Goal: Manage account settings

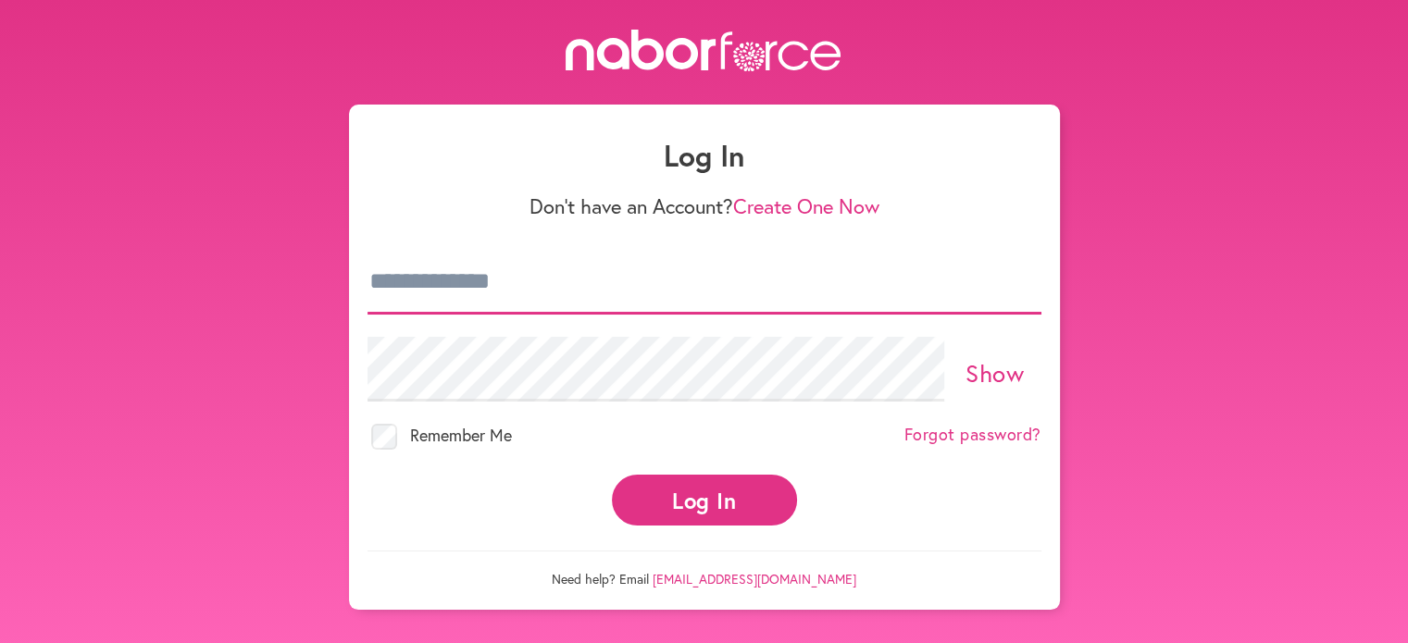
click at [483, 280] on input "email" at bounding box center [704, 282] width 674 height 65
type input "**********"
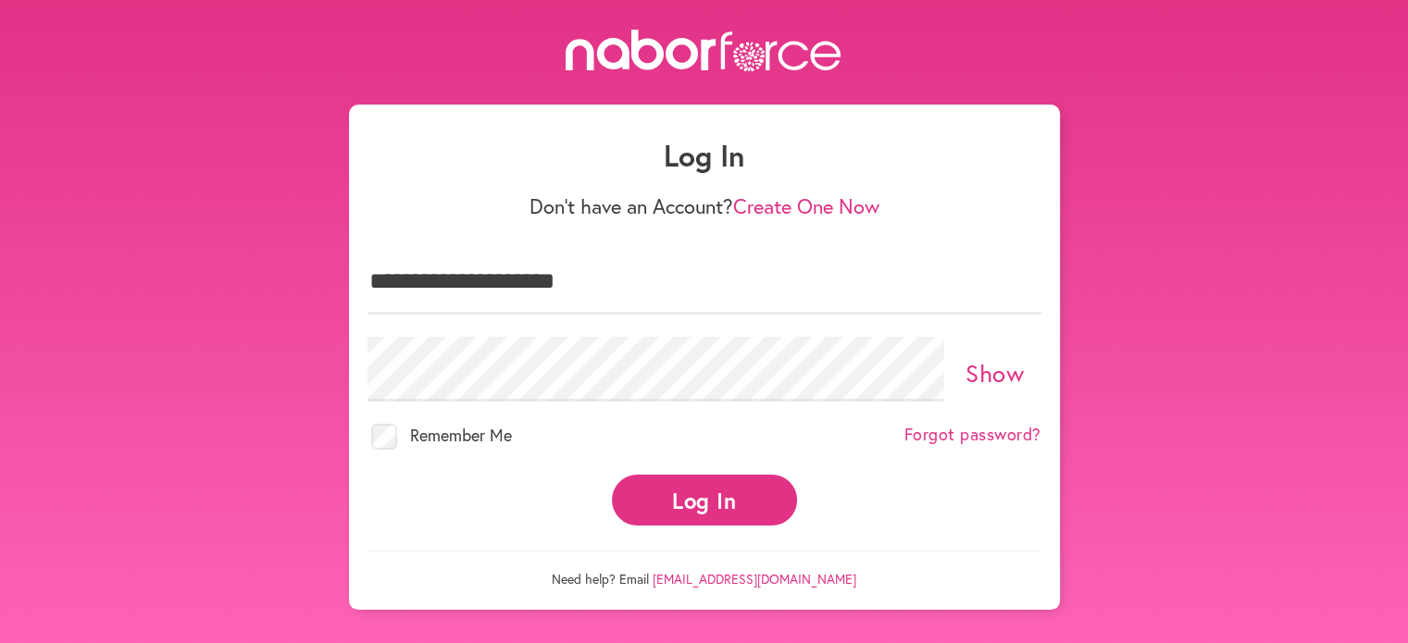
click at [661, 498] on button "Log In" at bounding box center [704, 500] width 185 height 51
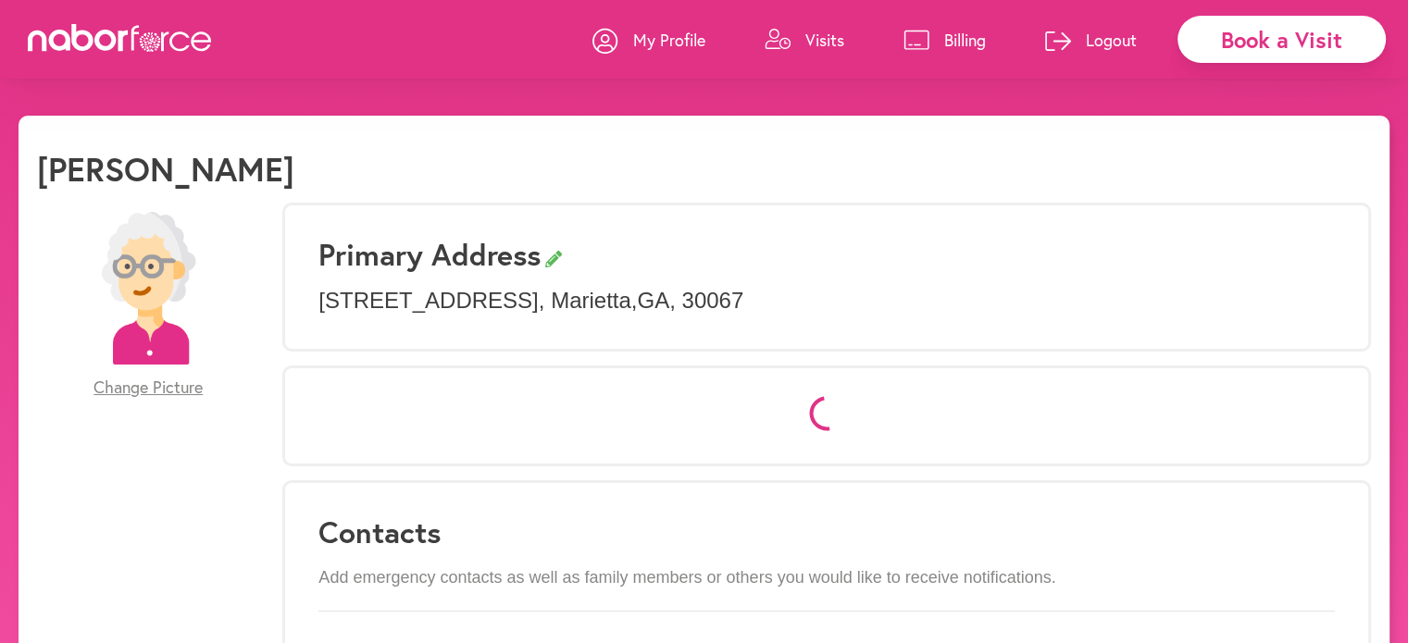
select select "*"
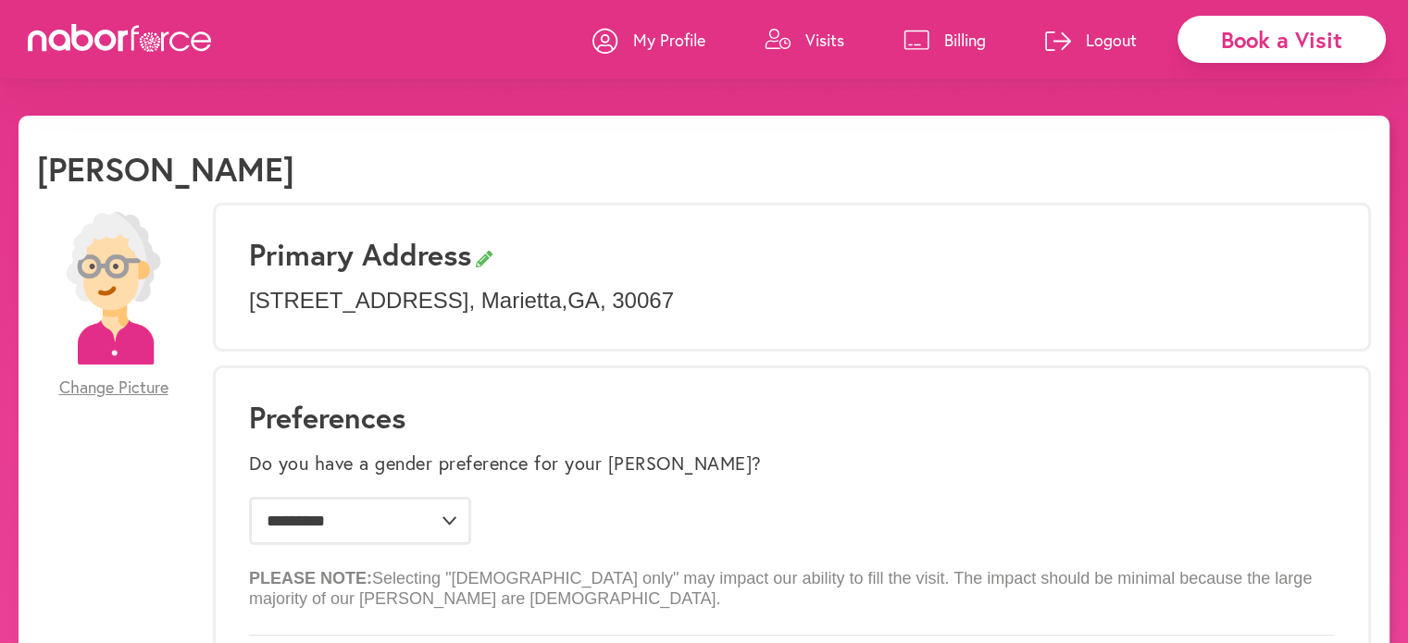
click at [816, 46] on p "Visits" at bounding box center [824, 40] width 39 height 22
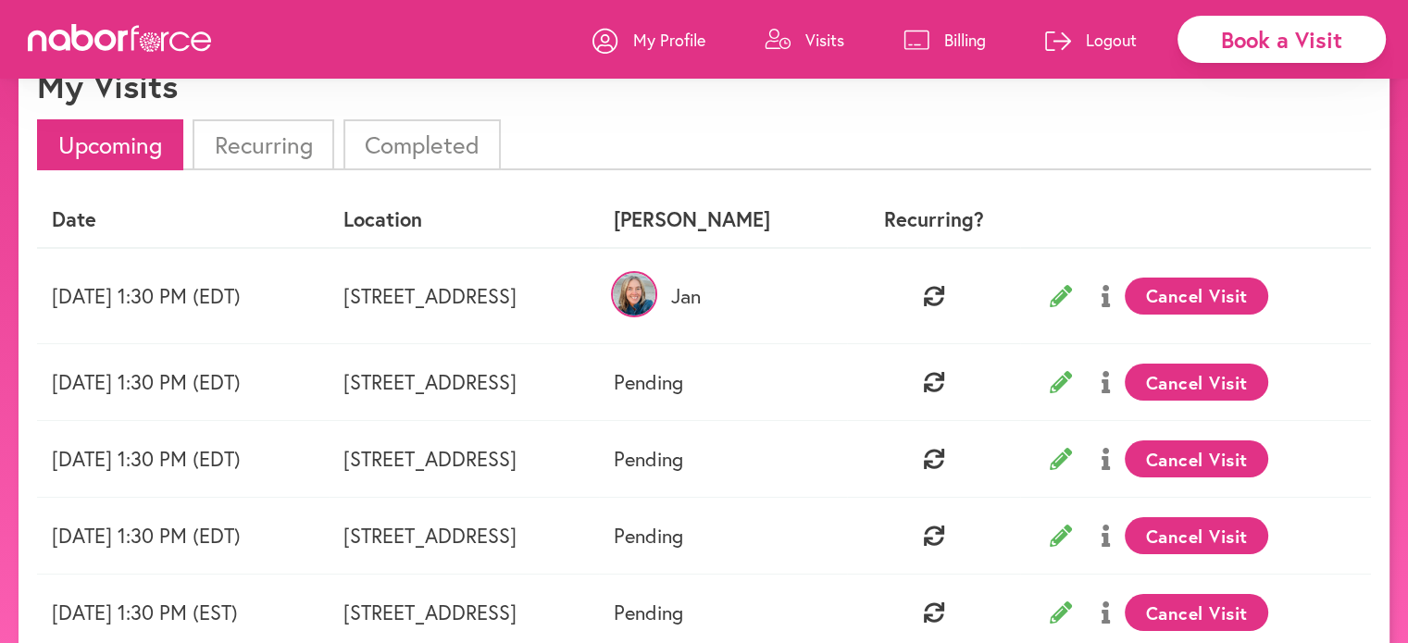
scroll to position [74, 0]
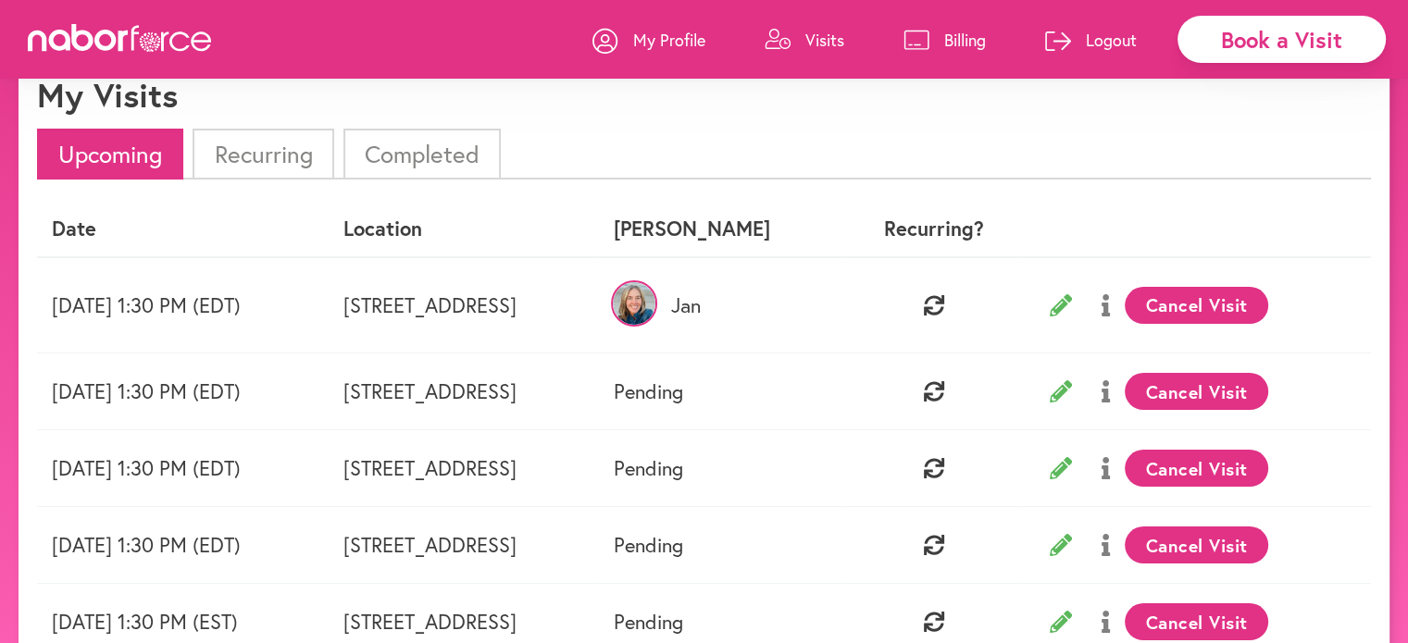
click at [1110, 37] on p "Logout" at bounding box center [1111, 40] width 51 height 22
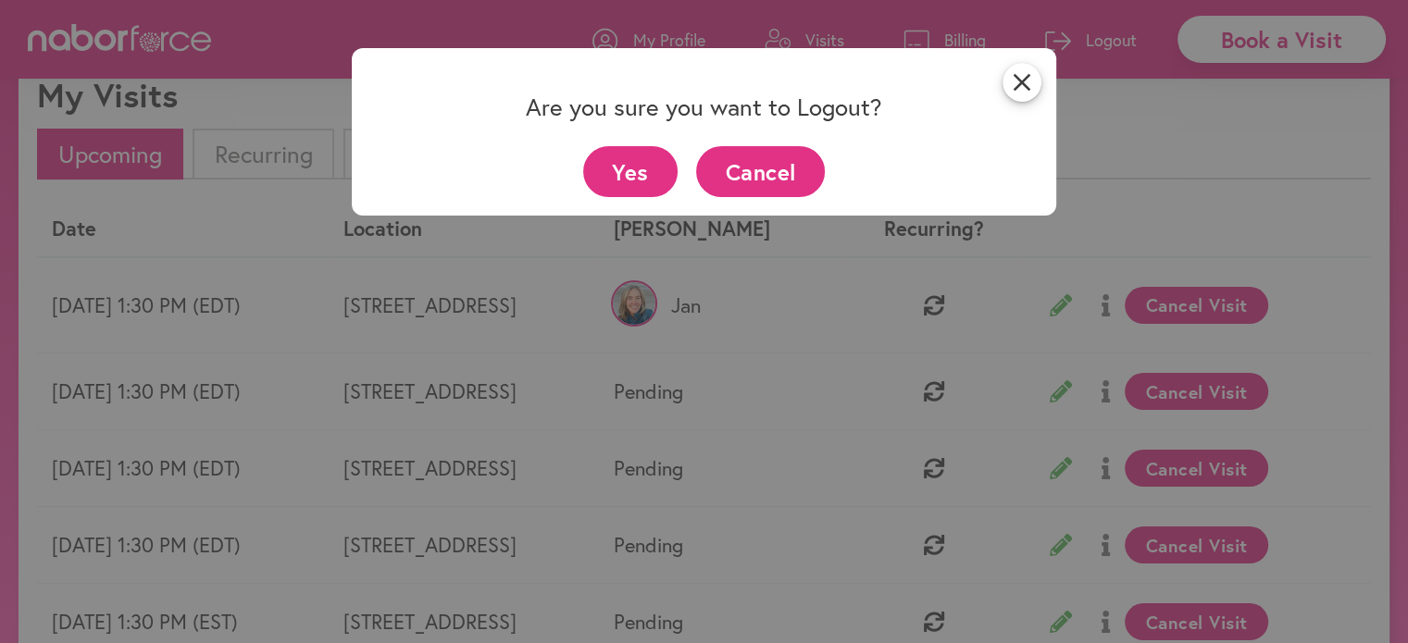
click at [640, 176] on button "Yes" at bounding box center [630, 171] width 95 height 51
